Goal: Find specific page/section: Find specific page/section

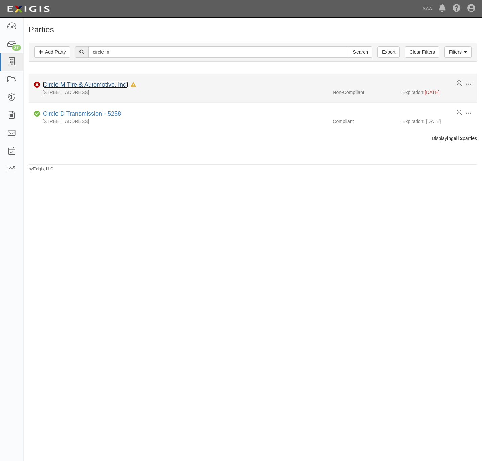
click at [91, 86] on link "Circle M Tire & Automotive, Inc." at bounding box center [85, 84] width 85 height 7
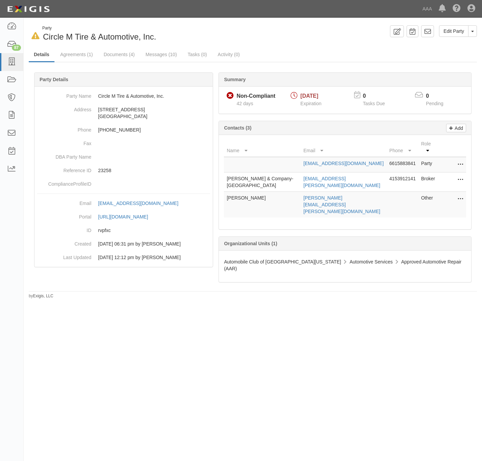
click at [287, 42] on div "In Default since 09/15/2025 Party Circle M Tire & Automotive, Inc. Edit Party T…" at bounding box center [253, 33] width 459 height 17
click at [70, 54] on link "Agreements (1)" at bounding box center [76, 55] width 43 height 15
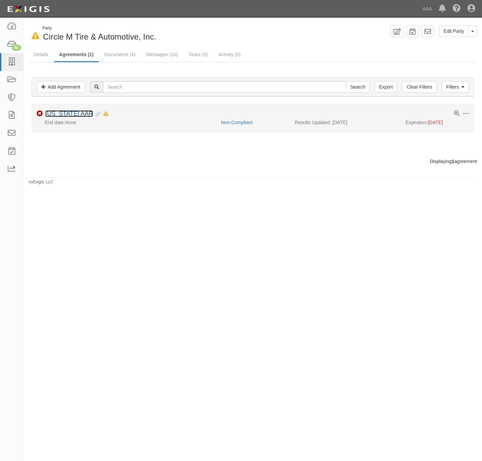
click at [76, 116] on link "California AAR" at bounding box center [69, 113] width 48 height 7
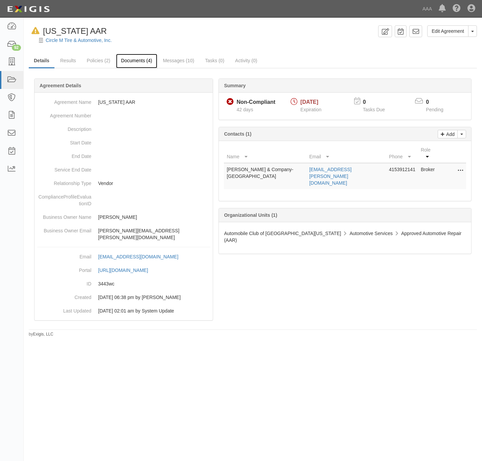
click at [133, 60] on link "Documents (4)" at bounding box center [136, 61] width 41 height 15
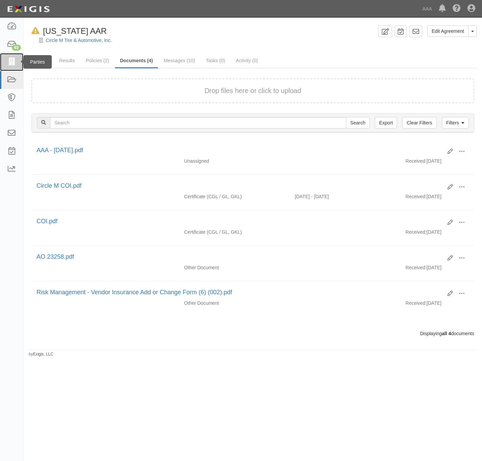
click at [12, 60] on icon at bounding box center [11, 62] width 9 height 8
